Goal: Task Accomplishment & Management: Use online tool/utility

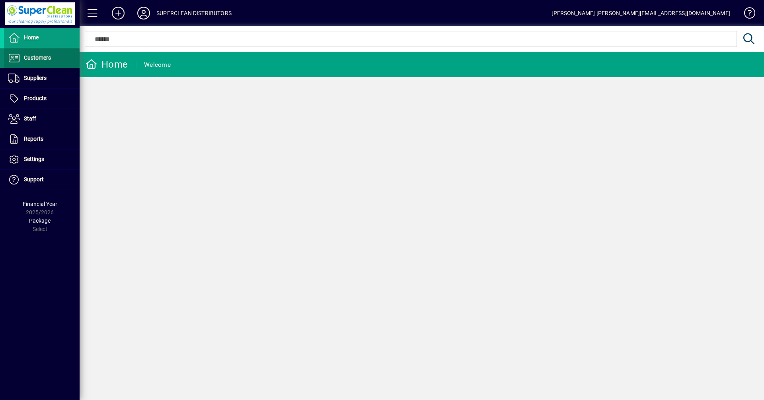
click at [41, 60] on span "Customers" at bounding box center [37, 57] width 27 height 6
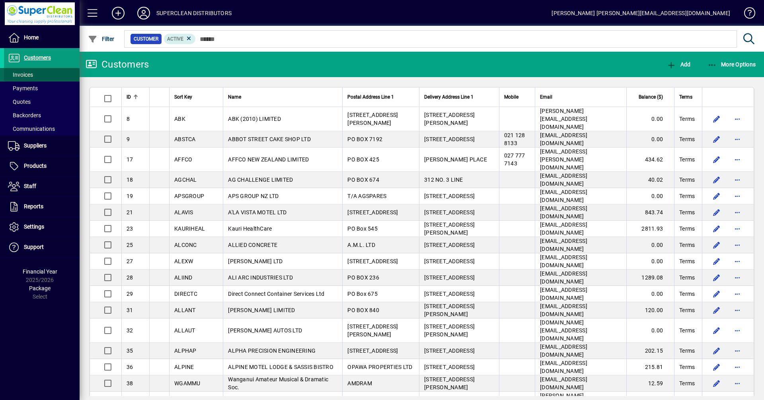
click at [29, 75] on span "Invoices" at bounding box center [20, 75] width 25 height 6
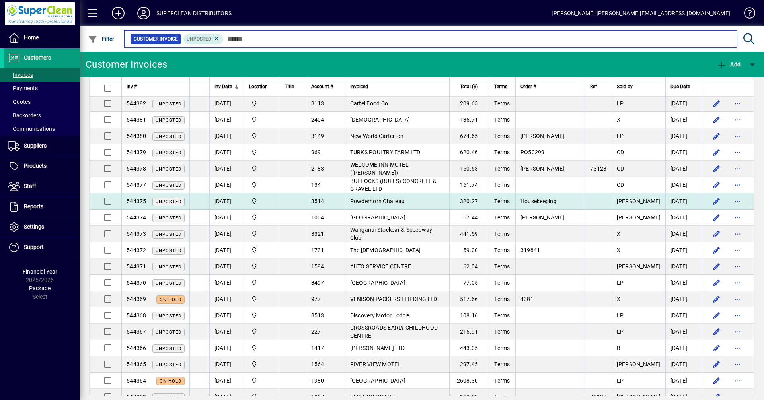
scroll to position [597, 0]
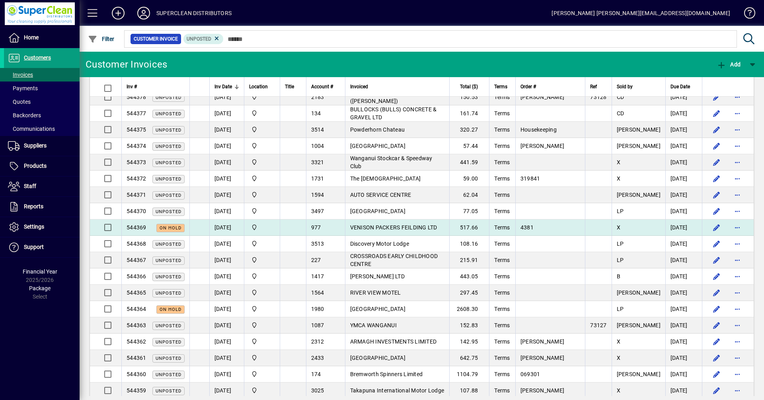
click at [389, 224] on span "VENISON PACKERS FEILDING LTD" at bounding box center [393, 227] width 87 height 6
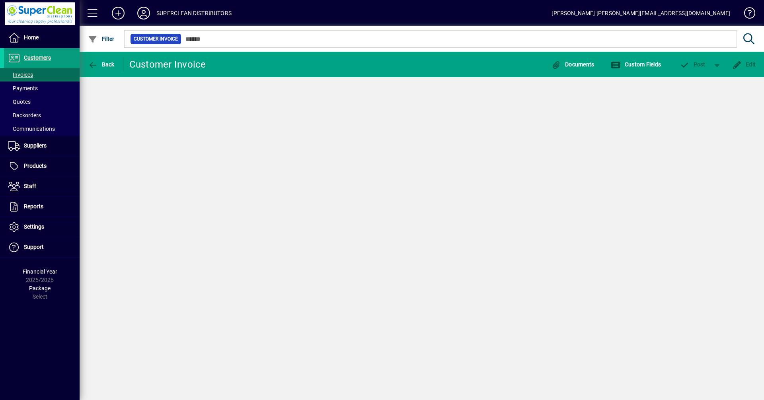
click at [389, 222] on div "Back Customer Invoice Documents Custom Fields P ost Edit" at bounding box center [422, 226] width 684 height 348
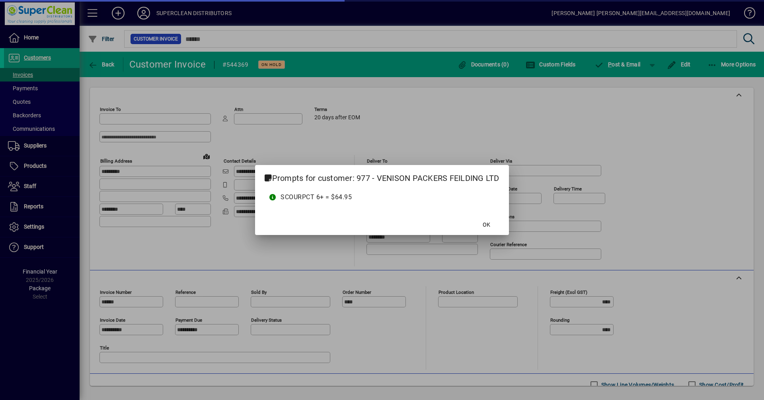
type input "**********"
type input "******"
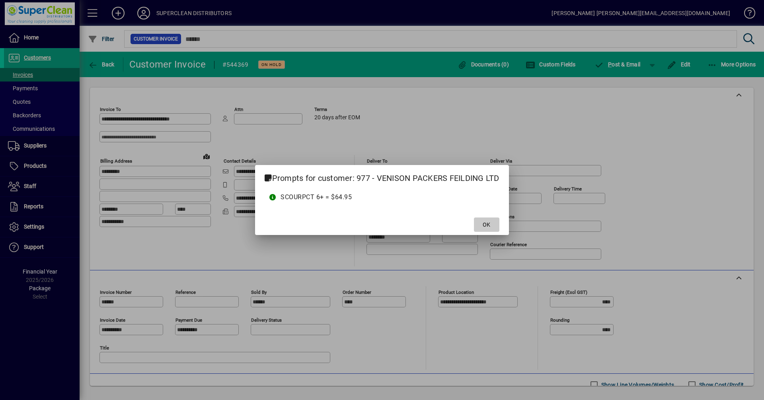
click at [487, 231] on span at bounding box center [486, 224] width 25 height 19
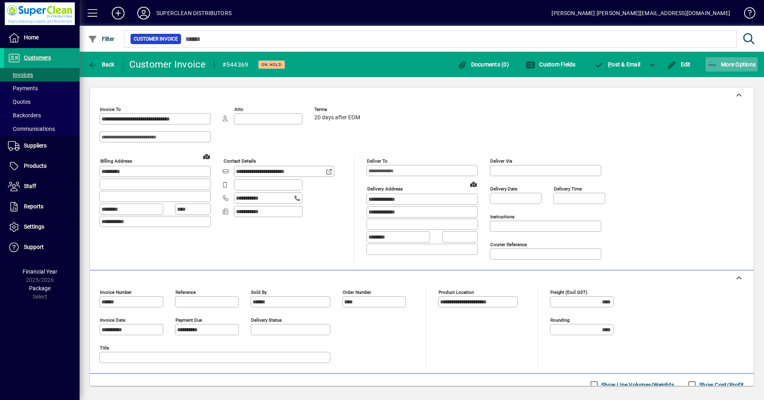
click at [725, 68] on span "button" at bounding box center [731, 64] width 53 height 19
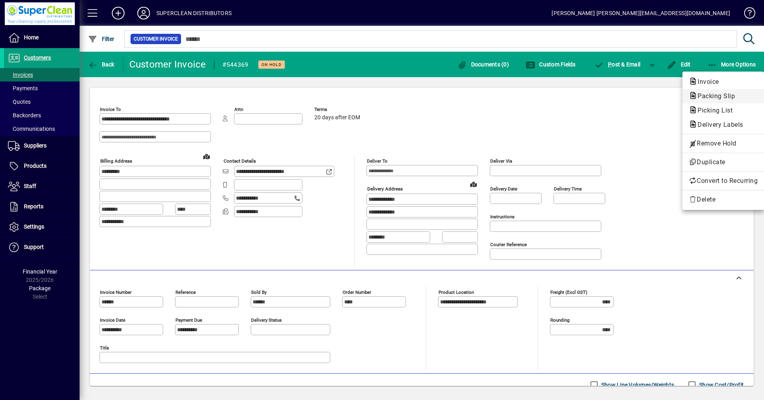
click at [715, 95] on span "Packing Slip" at bounding box center [714, 96] width 50 height 8
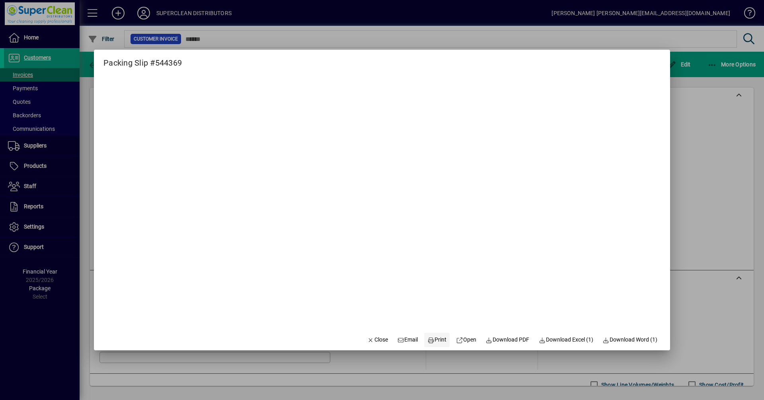
click at [438, 339] on span "Print" at bounding box center [436, 340] width 19 height 8
click at [697, 216] on div at bounding box center [382, 200] width 764 height 400
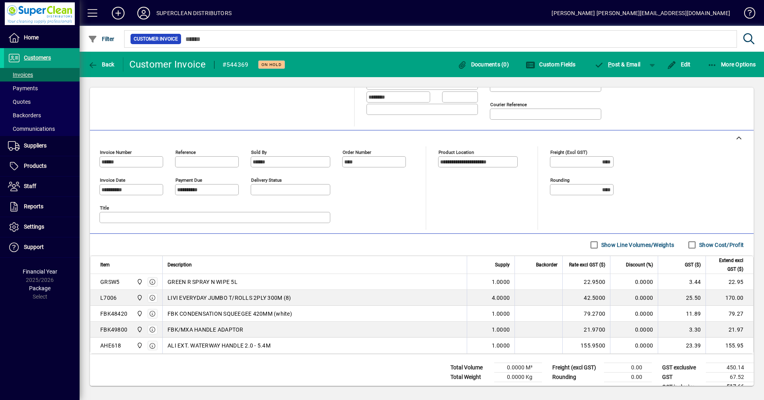
scroll to position [153, 0]
